Goal: Task Accomplishment & Management: Use online tool/utility

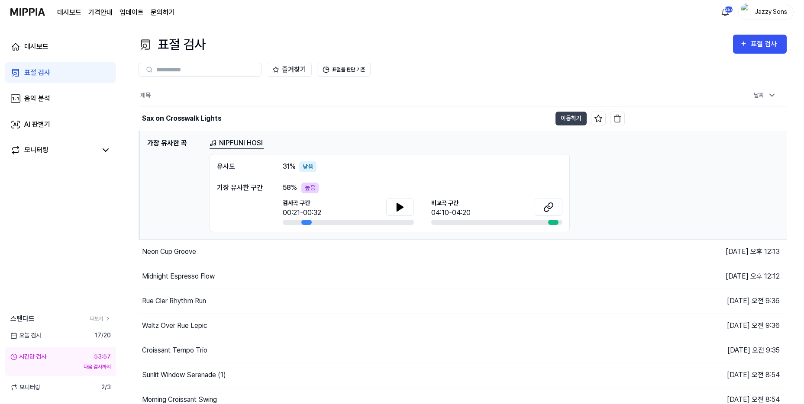
click at [37, 80] on link "표절 검사" at bounding box center [60, 72] width 111 height 21
click at [38, 106] on link "음악 분석" at bounding box center [60, 98] width 111 height 21
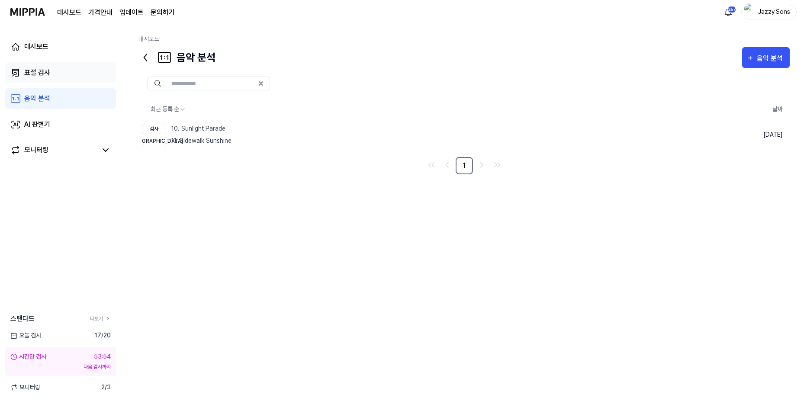
click at [54, 76] on link "표절 검사" at bounding box center [60, 72] width 111 height 21
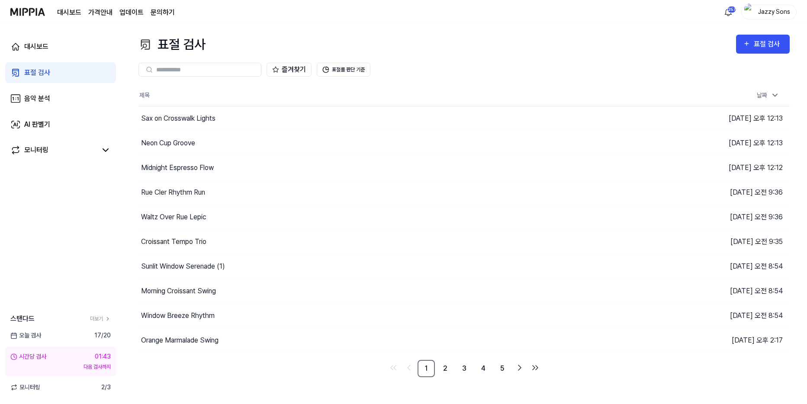
click at [37, 76] on div "표절 검사" at bounding box center [37, 73] width 26 height 10
click at [33, 77] on div "표절 검사" at bounding box center [37, 73] width 26 height 10
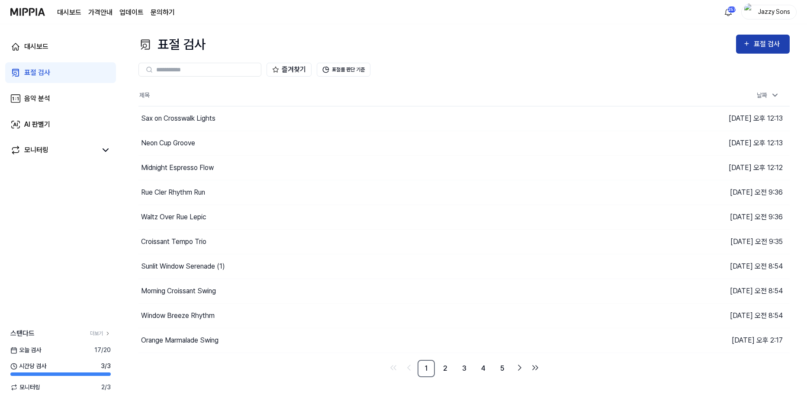
click at [757, 41] on div "표절 검사" at bounding box center [768, 44] width 29 height 11
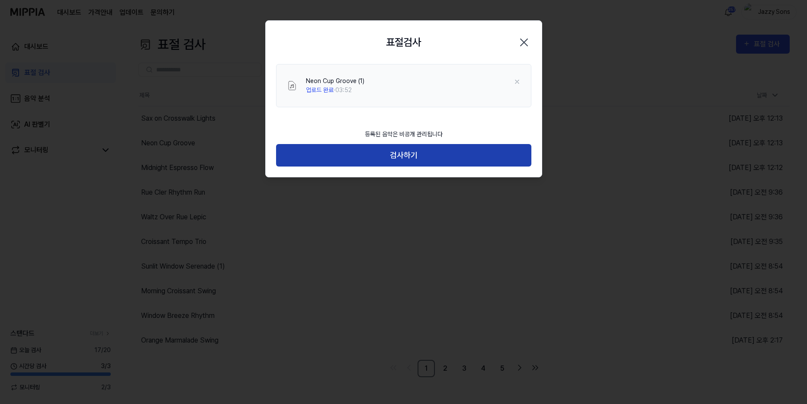
click at [405, 148] on button "검사하기" at bounding box center [403, 155] width 255 height 23
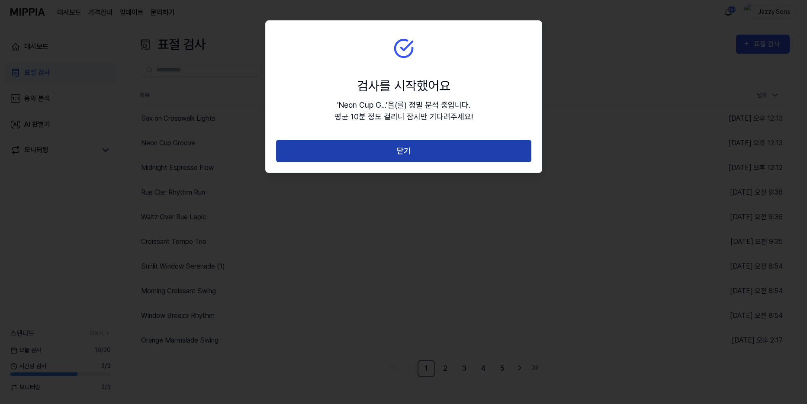
click at [408, 151] on button "닫기" at bounding box center [403, 151] width 255 height 23
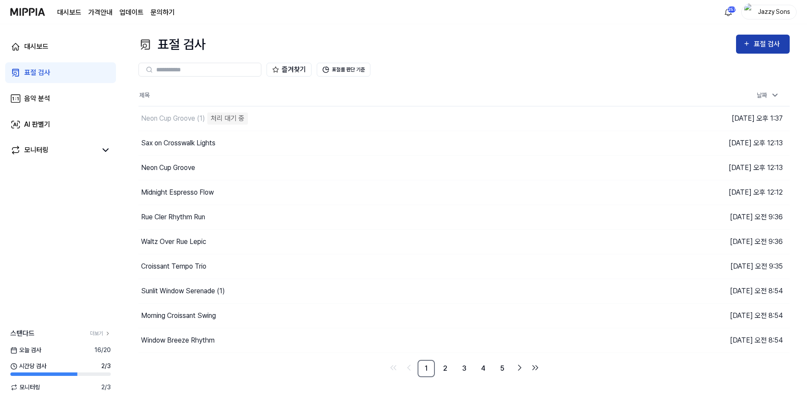
click at [745, 44] on icon "button" at bounding box center [747, 44] width 4 height 4
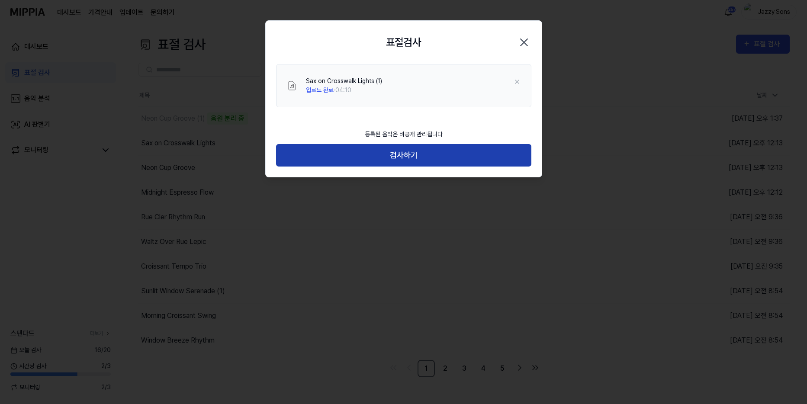
click at [397, 148] on button "검사하기" at bounding box center [403, 155] width 255 height 23
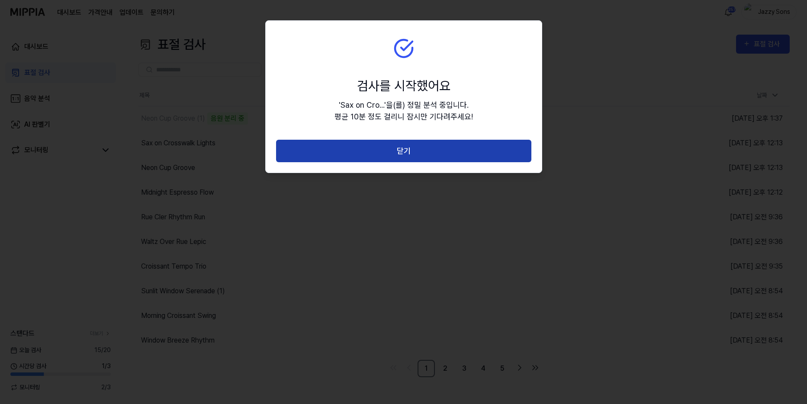
click at [405, 151] on button "닫기" at bounding box center [403, 151] width 255 height 23
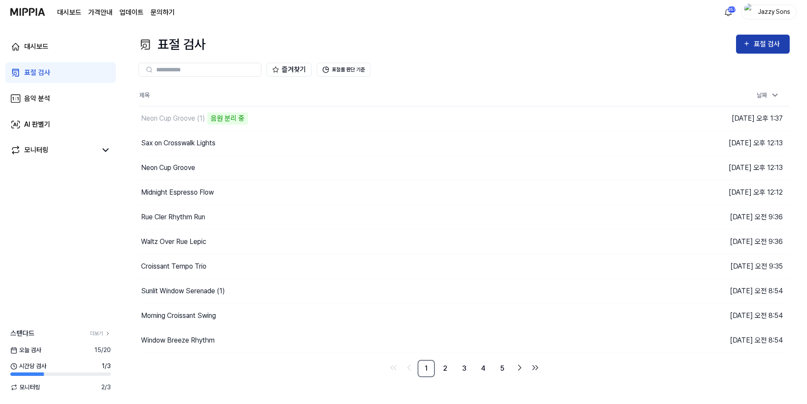
click at [748, 37] on button "표절 검사" at bounding box center [763, 44] width 54 height 19
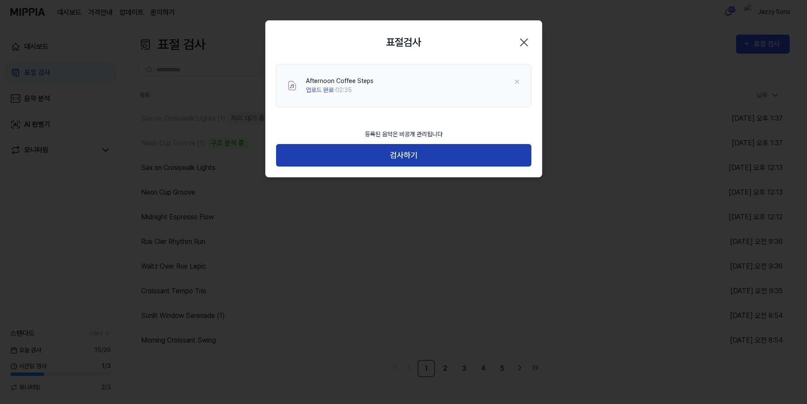
click at [383, 162] on button "검사하기" at bounding box center [403, 155] width 255 height 23
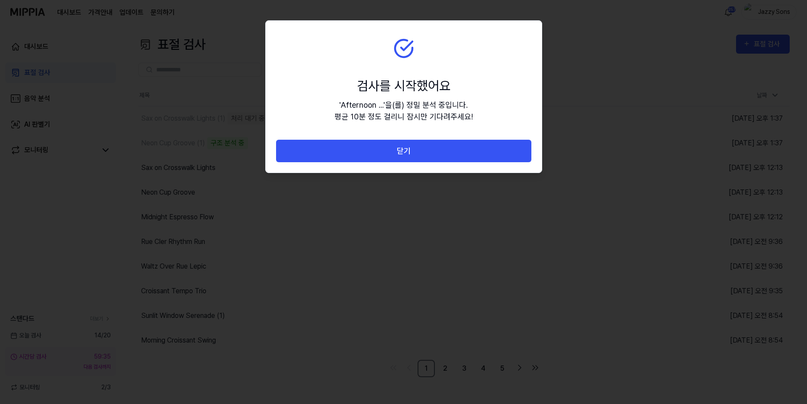
click at [412, 160] on button "닫기" at bounding box center [403, 151] width 255 height 23
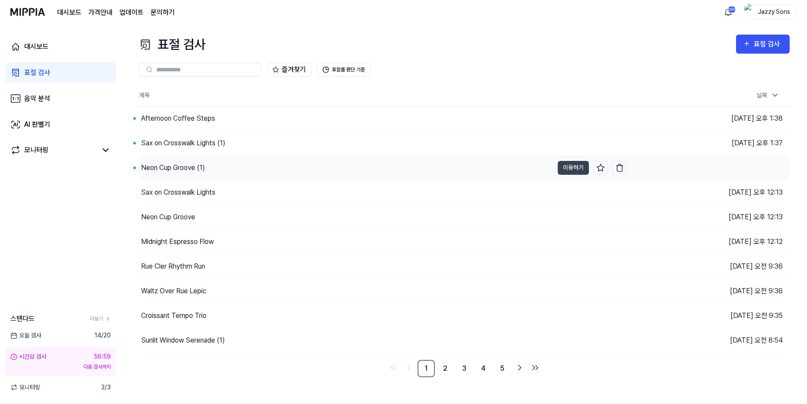
click at [182, 160] on div "Neon Cup Groove (1)" at bounding box center [345, 168] width 415 height 24
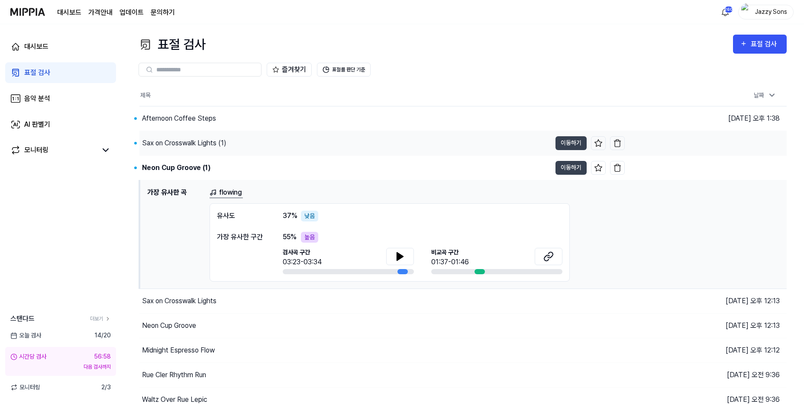
click at [199, 145] on div "Sax on Crosswalk Lights (1)" at bounding box center [184, 143] width 84 height 10
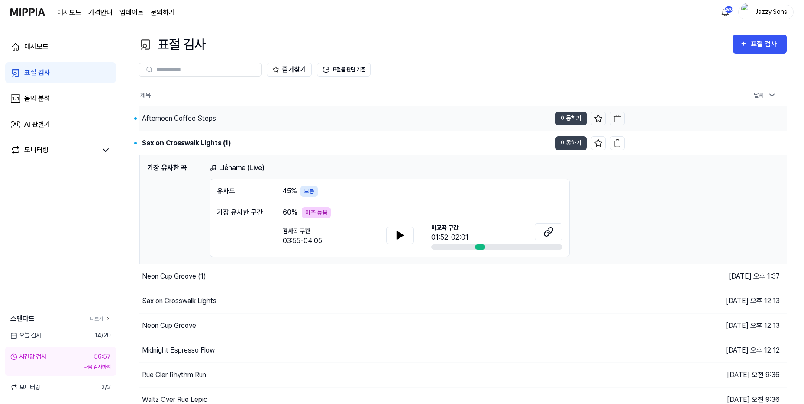
click at [196, 124] on div "Afternoon Coffee Steps" at bounding box center [345, 118] width 412 height 24
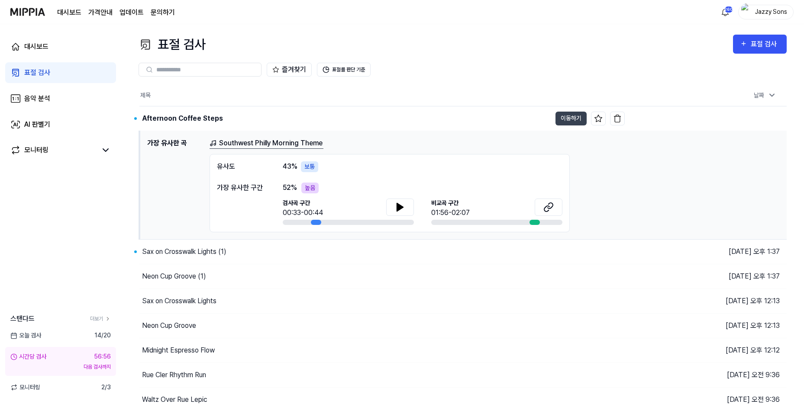
click at [32, 71] on div "표절 검사" at bounding box center [37, 73] width 26 height 10
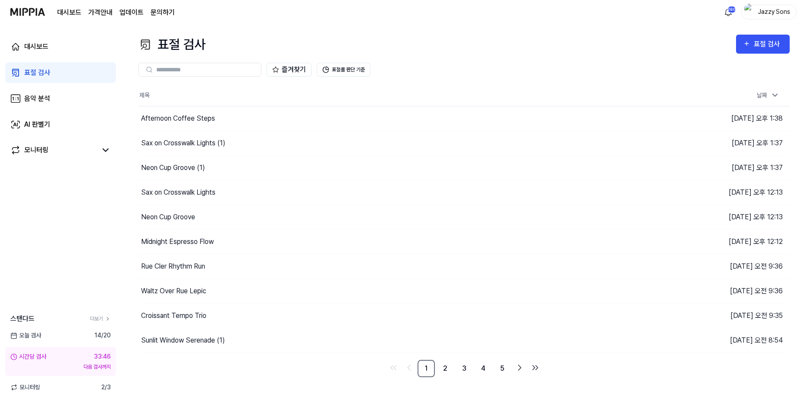
click at [45, 74] on div "표절 검사" at bounding box center [37, 73] width 26 height 10
click at [750, 40] on icon "button" at bounding box center [746, 44] width 7 height 10
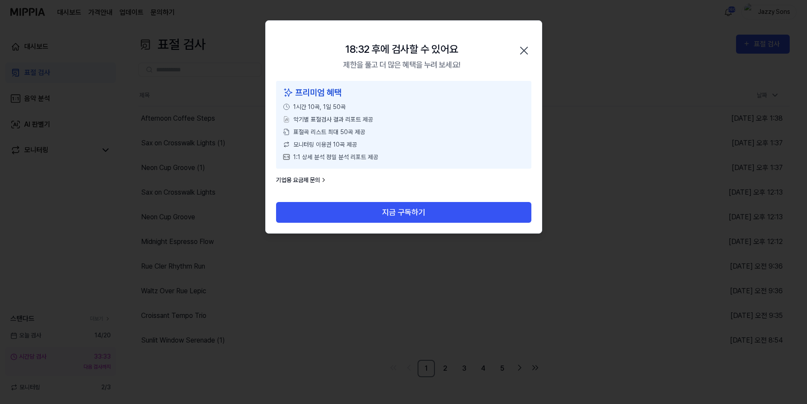
click at [527, 49] on icon "button" at bounding box center [524, 51] width 14 height 14
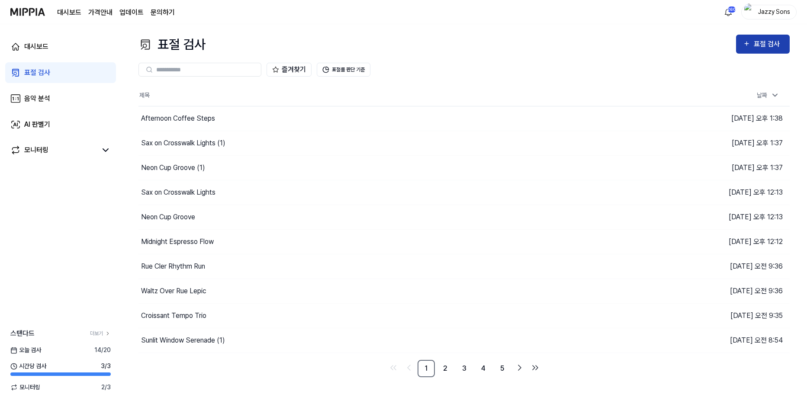
click at [753, 37] on button "표절 검사" at bounding box center [763, 44] width 54 height 19
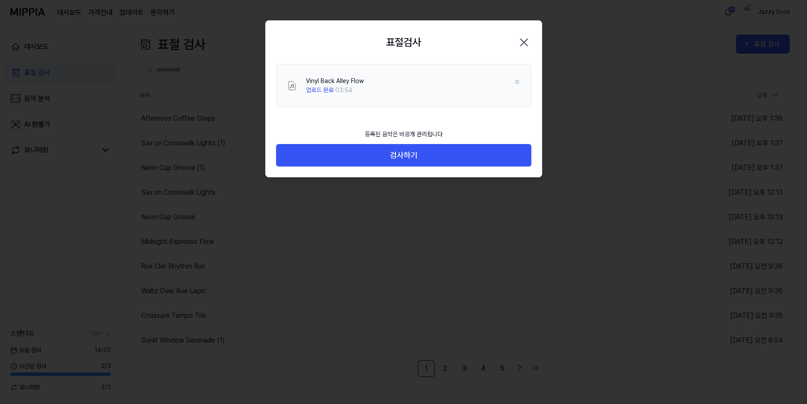
click at [440, 168] on div "등록된 음악은 비공개 관리됩니다 검사하기" at bounding box center [404, 151] width 276 height 53
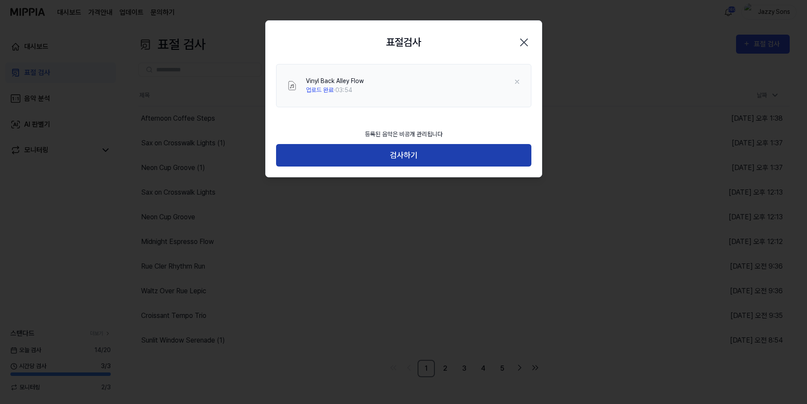
click at [439, 157] on button "검사하기" at bounding box center [403, 155] width 255 height 23
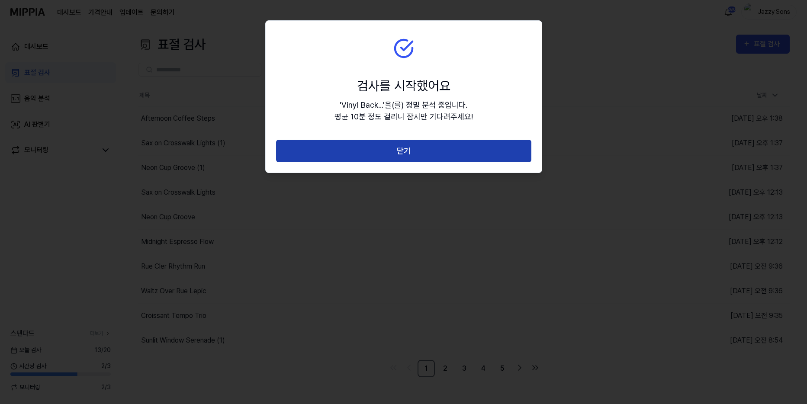
click at [370, 151] on button "닫기" at bounding box center [403, 151] width 255 height 23
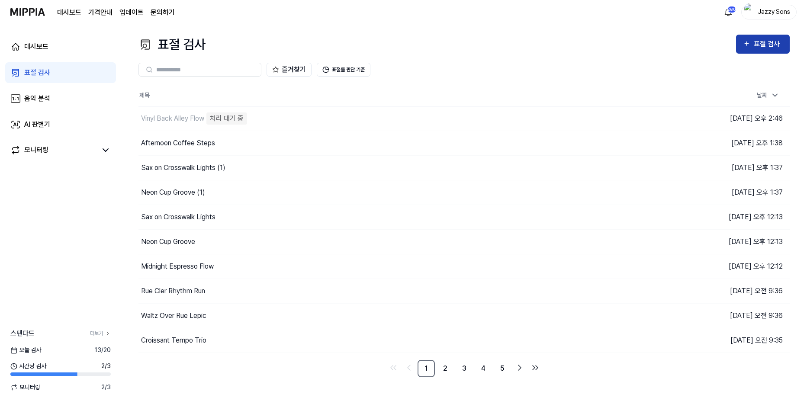
click at [762, 42] on div "표절 검사" at bounding box center [768, 44] width 29 height 11
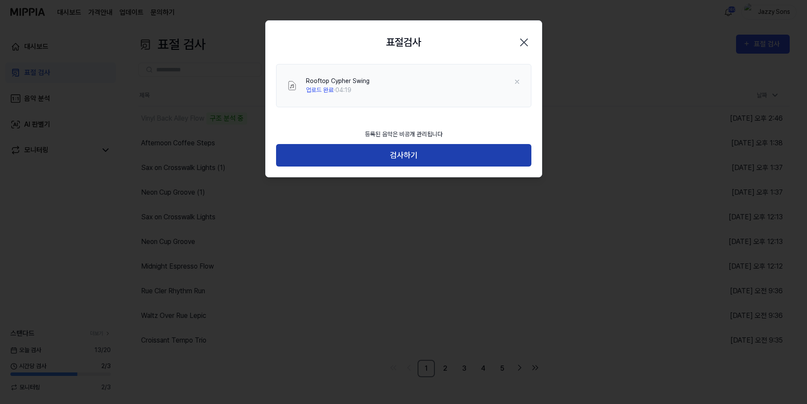
click at [351, 151] on button "검사하기" at bounding box center [403, 155] width 255 height 23
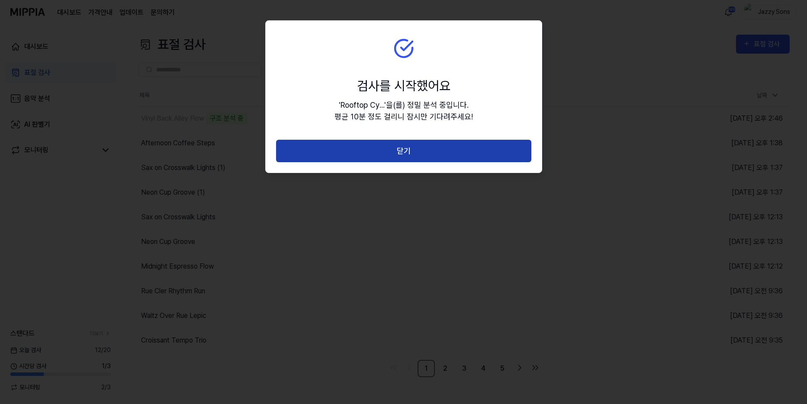
click at [393, 145] on button "닫기" at bounding box center [403, 151] width 255 height 23
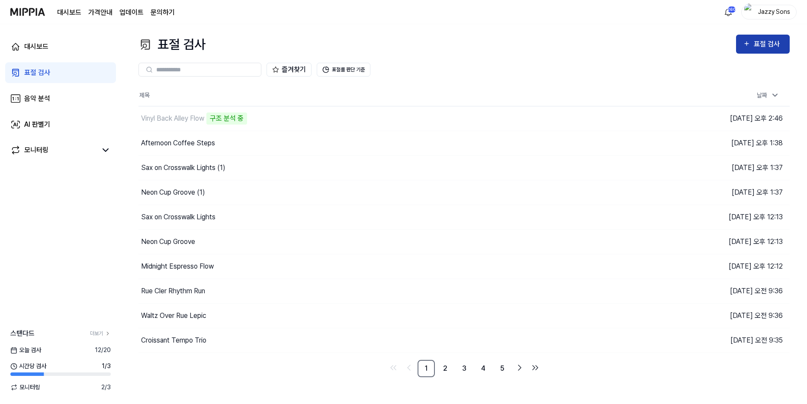
click at [745, 48] on icon "button" at bounding box center [746, 44] width 7 height 10
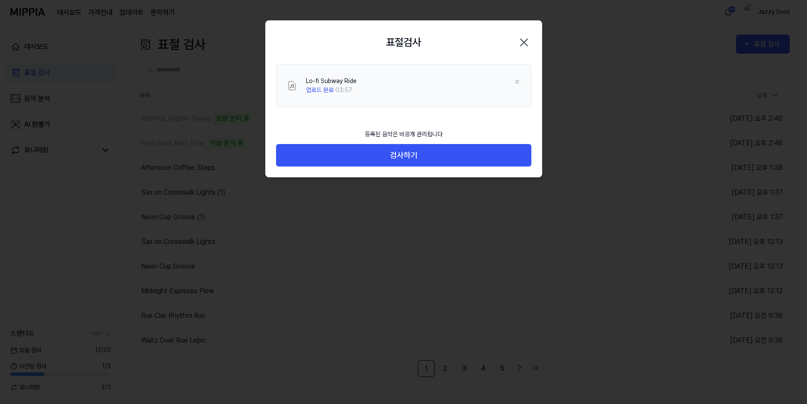
drag, startPoint x: 475, startPoint y: 119, endPoint x: 468, endPoint y: 124, distance: 8.7
click at [475, 119] on div "Lo-fi Subway Ride 업로드 완료 · 03:57" at bounding box center [404, 94] width 276 height 61
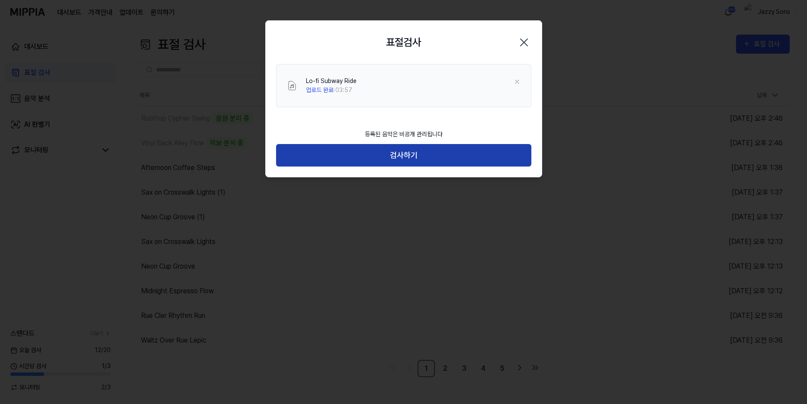
click at [447, 149] on button "검사하기" at bounding box center [403, 155] width 255 height 23
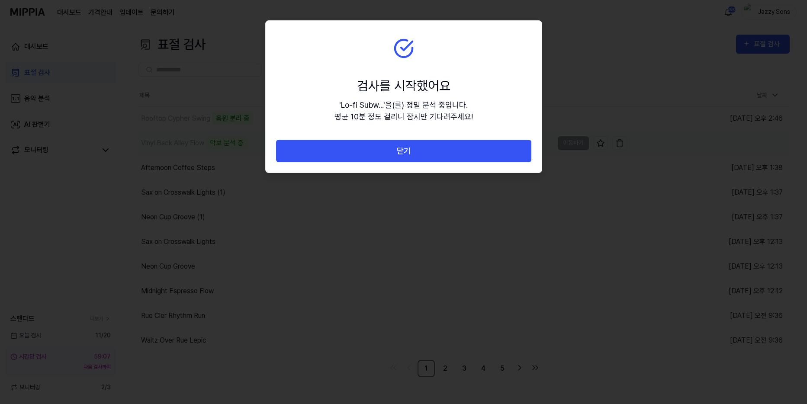
click at [369, 151] on button "닫기" at bounding box center [403, 151] width 255 height 23
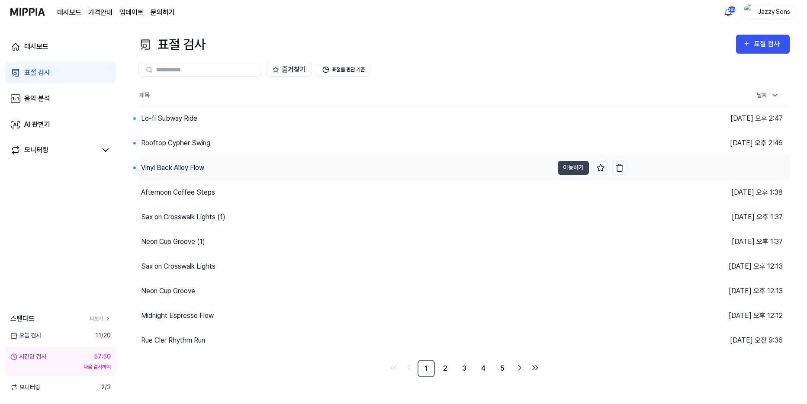
click at [161, 171] on div "Vinyl Back Alley Flow" at bounding box center [172, 168] width 63 height 10
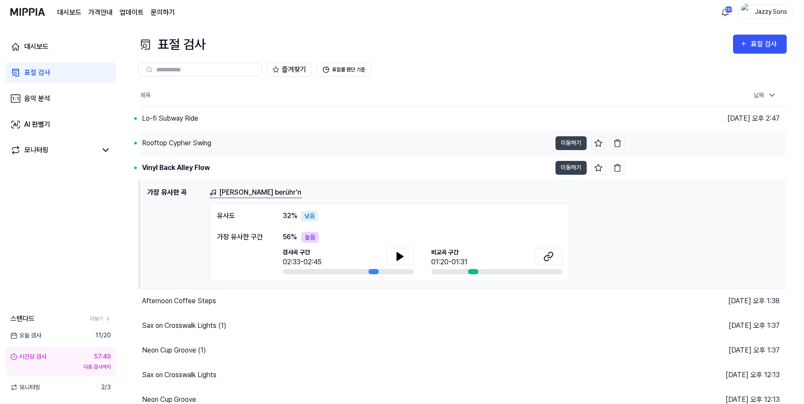
click at [183, 145] on div "Rooftop Cypher Swing" at bounding box center [176, 143] width 69 height 10
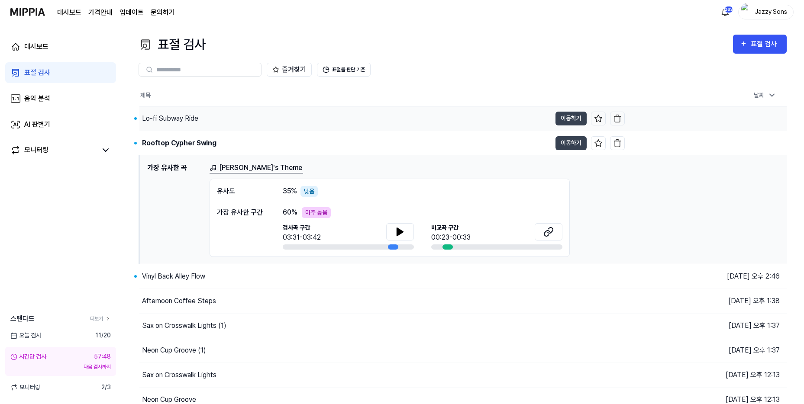
click at [172, 120] on div "Lo-fi Subway Ride" at bounding box center [170, 118] width 56 height 10
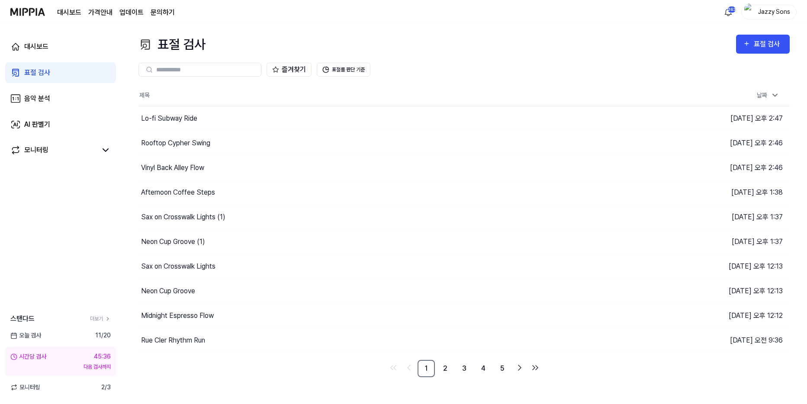
drag, startPoint x: 128, startPoint y: 400, endPoint x: 106, endPoint y: 391, distance: 23.5
click at [128, 400] on div "표절 검사 표절 검사 표절 검사 음악 분석 AI 판별기 즐겨찾기 표절률 판단 기준 제목 날짜 Lo-fi Subway Ride 이동하기 2025…" at bounding box center [464, 214] width 686 height 380
click at [104, 391] on span "2 / 3" at bounding box center [106, 387] width 10 height 9
click at [98, 387] on div "모니터링 2 / 3" at bounding box center [60, 387] width 121 height 9
click at [56, 147] on link "모니터링" at bounding box center [53, 150] width 87 height 10
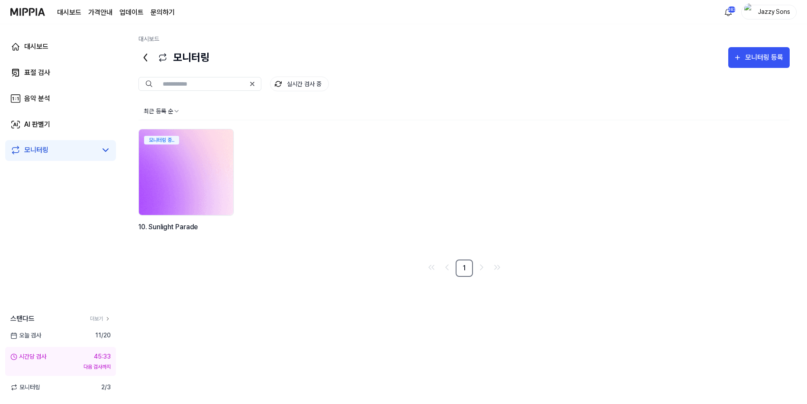
click at [164, 171] on img at bounding box center [186, 172] width 104 height 94
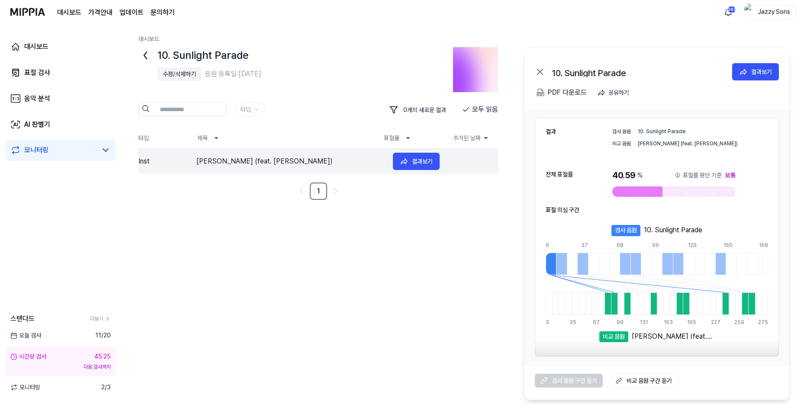
click at [224, 165] on div "Maya Ko Dhun (feat. Almoda Rana Uprety)" at bounding box center [291, 161] width 190 height 10
click at [38, 77] on div "표절 검사" at bounding box center [37, 73] width 26 height 10
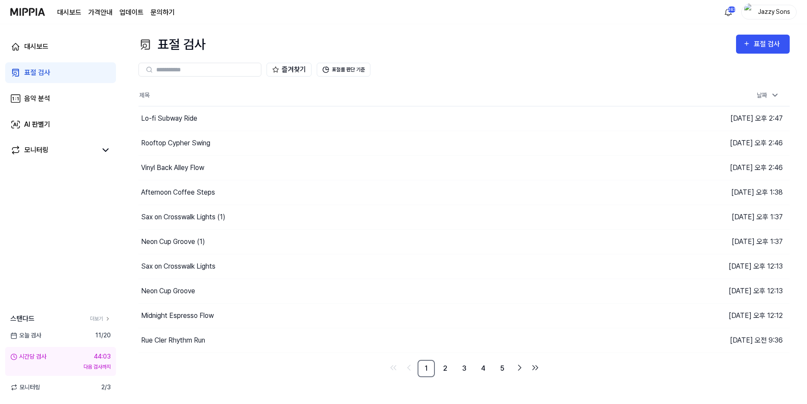
click at [29, 73] on div "표절 검사" at bounding box center [37, 73] width 26 height 10
click at [45, 74] on div "표절 검사" at bounding box center [37, 73] width 26 height 10
